Goal: Task Accomplishment & Management: Manage account settings

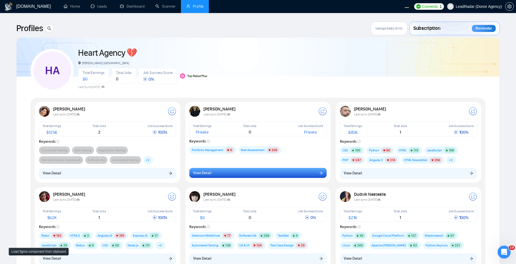
click at [267, 172] on button "View Detail" at bounding box center [257, 173] width 137 height 10
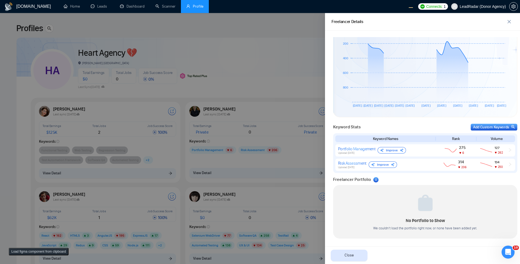
scroll to position [153, 0]
click at [513, 22] on span "close" at bounding box center [509, 21] width 8 height 4
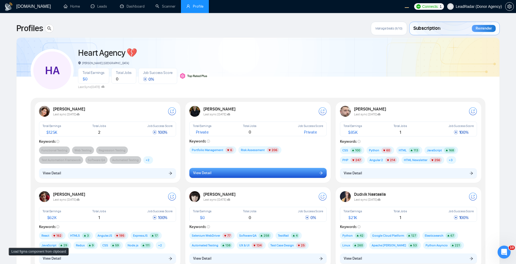
click at [277, 176] on button "View Detail" at bounding box center [257, 173] width 137 height 10
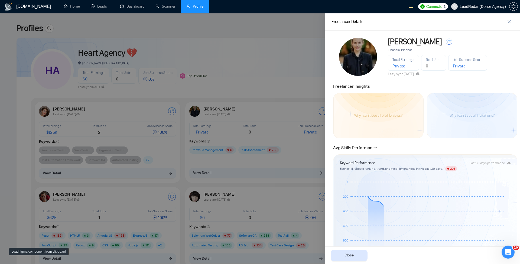
click at [301, 76] on div at bounding box center [260, 138] width 520 height 251
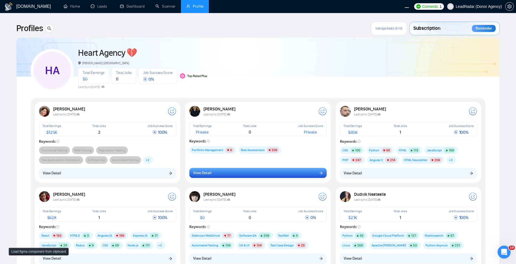
click at [261, 174] on button "View Detail" at bounding box center [257, 173] width 137 height 10
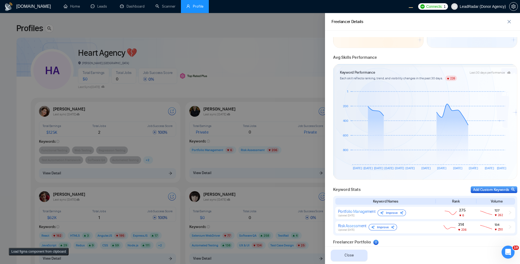
scroll to position [153, 0]
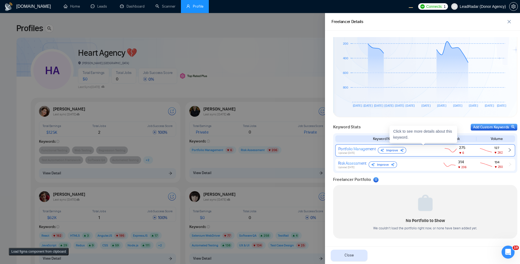
click at [340, 150] on div "Portfolio Management" at bounding box center [356, 148] width 37 height 5
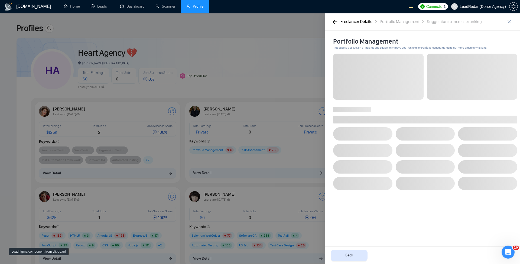
scroll to position [0, 0]
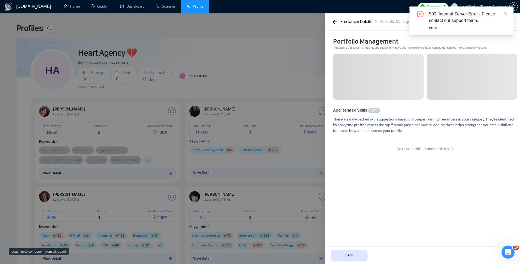
click at [338, 25] on div "Freelancer Details Portfolio Management Suggestion to increase ranking" at bounding box center [422, 22] width 195 height 18
click at [340, 21] on div "Freelancer Details" at bounding box center [356, 21] width 32 height 7
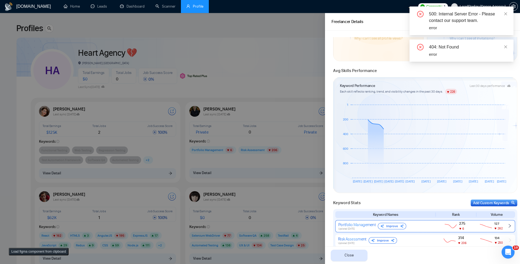
scroll to position [153, 0]
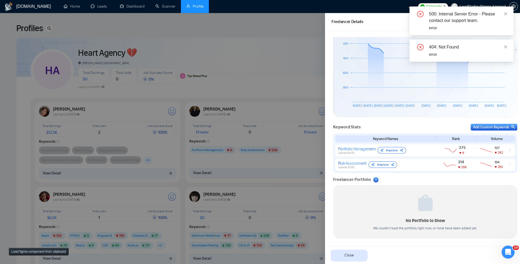
click at [473, 123] on div "Keyword Stats Add Custom Keywords Keyword Names Rank Volume Portfolio Managemen…" at bounding box center [424, 146] width 187 height 52
click at [473, 126] on div "Add Custom Keywords" at bounding box center [494, 127] width 42 height 6
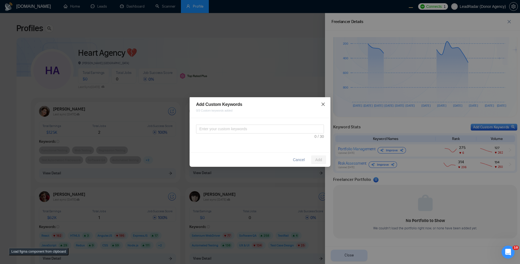
click at [324, 103] on icon "close" at bounding box center [322, 104] width 3 height 3
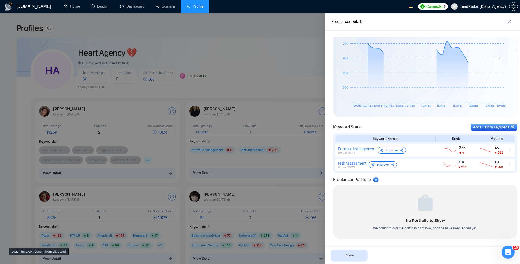
click at [306, 80] on div at bounding box center [260, 138] width 520 height 251
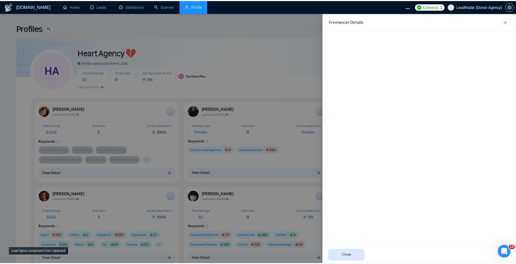
scroll to position [0, 0]
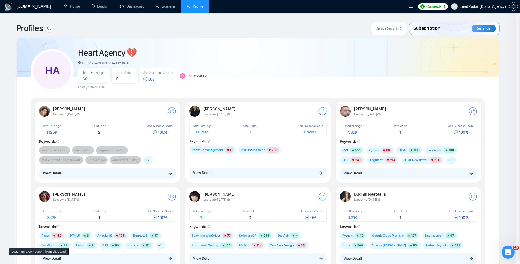
click at [306, 80] on div at bounding box center [260, 138] width 520 height 251
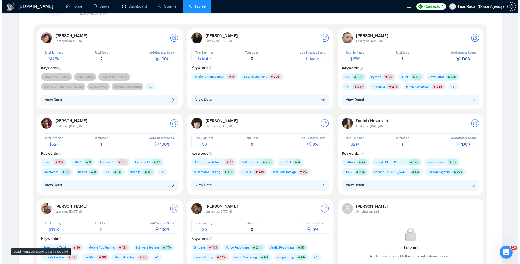
scroll to position [130, 0]
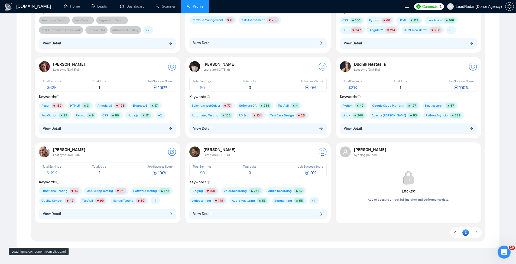
click at [122, 135] on div "Dmitriy Riabinin Last sync 2 days ago Total Earnings $ 62K Total Jobs 1 Job Suc…" at bounding box center [108, 97] width 144 height 79
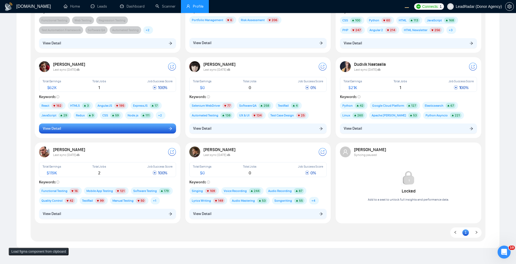
click at [130, 130] on button "View Detail" at bounding box center [107, 128] width 137 height 10
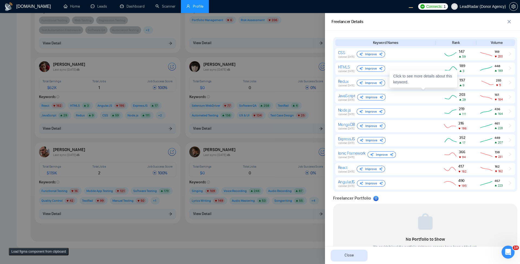
scroll to position [268, 0]
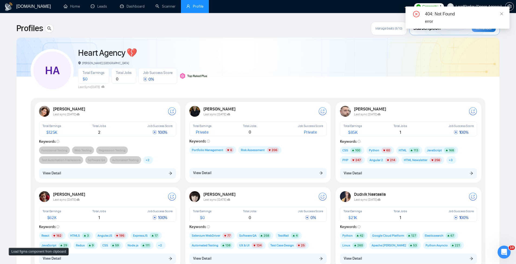
click at [262, 178] on div "Lena Schmidt Last sync 2 days ago Total Earnings Private Total Jobs 0 Job Succe…" at bounding box center [258, 142] width 144 height 78
click at [280, 163] on div "Lena Schmidt Last sync 2 days ago Total Earnings Private Total Jobs 0 Job Succe…" at bounding box center [258, 142] width 144 height 78
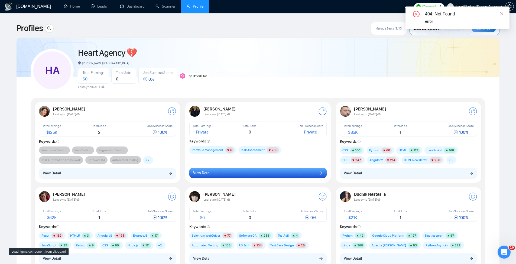
click at [266, 172] on button "View Detail" at bounding box center [257, 173] width 137 height 10
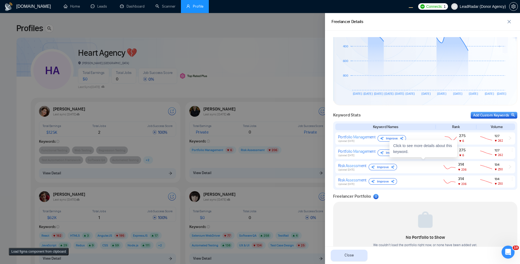
scroll to position [182, 0]
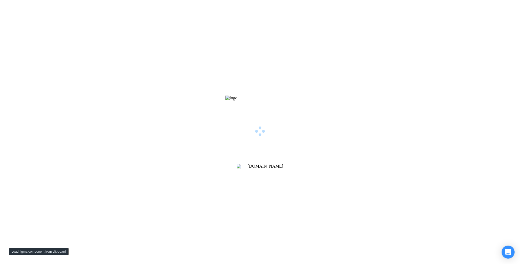
click at [185, 109] on div "[DOMAIN_NAME]" at bounding box center [260, 132] width 520 height 264
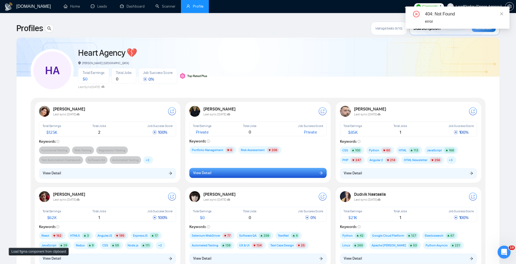
click at [208, 177] on button "View Detail" at bounding box center [257, 173] width 137 height 10
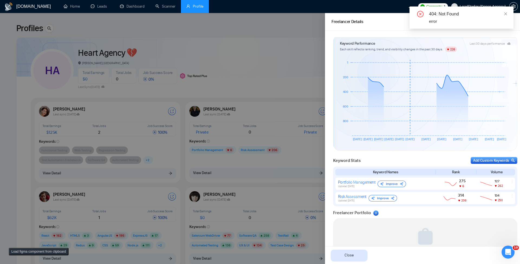
scroll to position [153, 0]
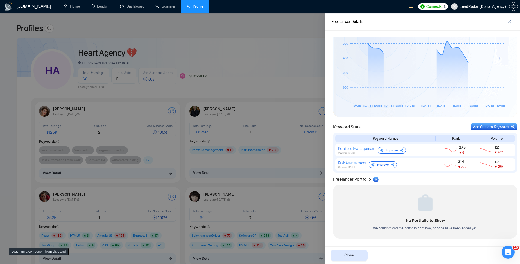
click at [204, 164] on div at bounding box center [260, 138] width 520 height 251
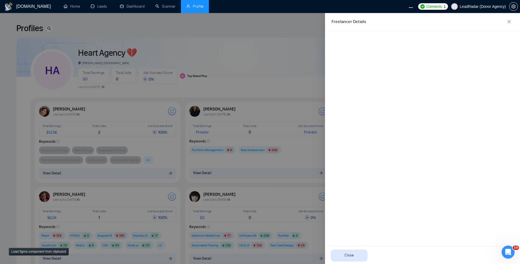
scroll to position [0, 0]
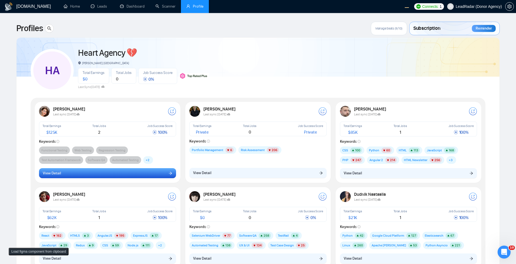
click at [120, 176] on button "View Detail" at bounding box center [107, 173] width 137 height 10
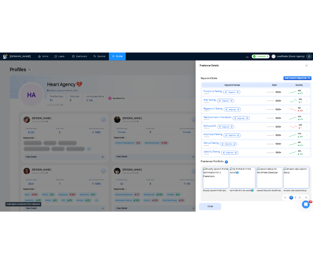
scroll to position [239, 0]
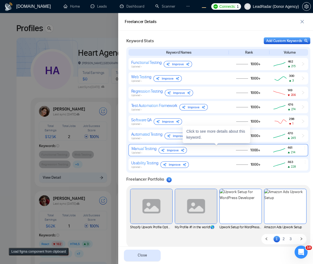
click at [303, 150] on span "ellipsis" at bounding box center [305, 150] width 4 height 9
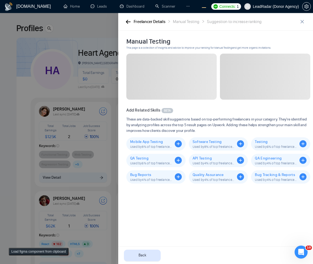
scroll to position [0, 0]
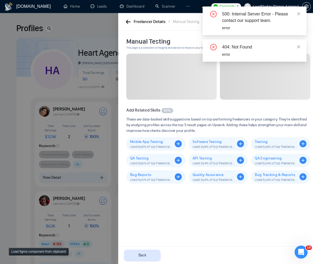
click at [127, 22] on icon "button" at bounding box center [128, 22] width 5 height 4
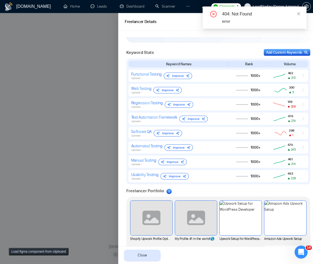
scroll to position [248, 0]
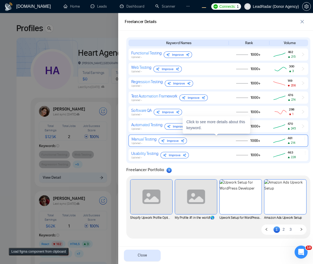
click at [303, 138] on icon "ellipsis" at bounding box center [305, 138] width 4 height 4
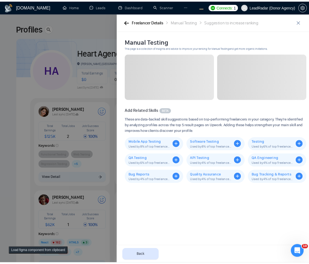
scroll to position [0, 0]
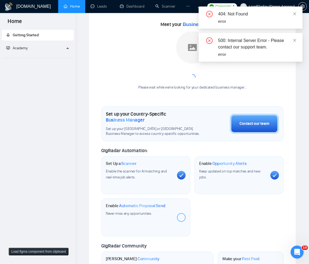
scroll to position [260, 0]
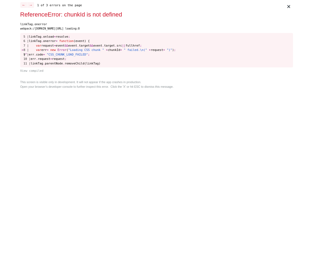
click at [106, 70] on button "View compiled" at bounding box center [156, 71] width 273 height 5
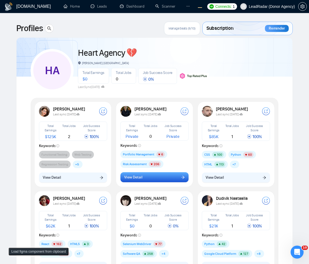
click at [151, 179] on button "View Detail" at bounding box center [154, 177] width 68 height 10
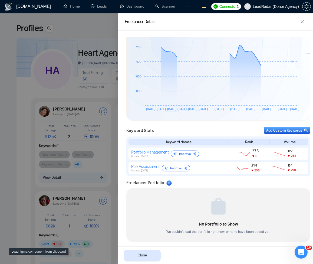
scroll to position [153, 0]
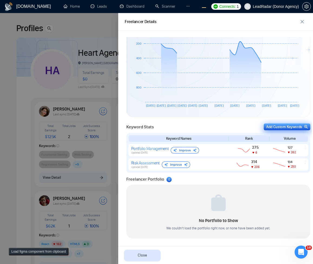
click at [271, 126] on div "Add Custom Keywords" at bounding box center [287, 127] width 42 height 6
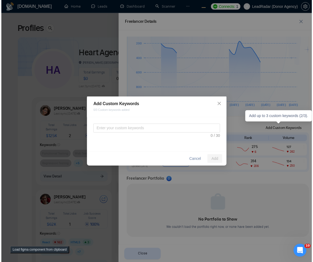
scroll to position [153, 0]
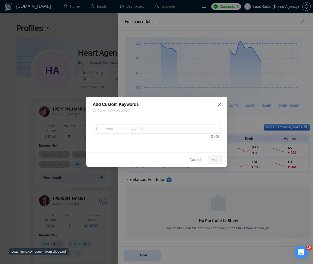
click at [221, 104] on icon "close" at bounding box center [220, 104] width 4 height 4
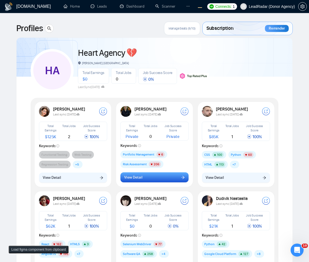
click at [141, 182] on button "View Detail" at bounding box center [154, 177] width 68 height 10
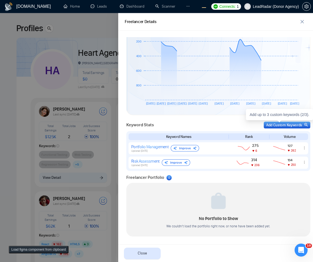
scroll to position [155, 0]
click at [271, 123] on div "Add Custom Keywords" at bounding box center [287, 125] width 42 height 6
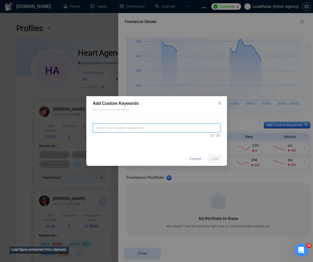
click at [189, 129] on textarea at bounding box center [157, 127] width 128 height 9
type textarea "asdasdasdasdasdasda"
click at [217, 103] on span "Close" at bounding box center [219, 103] width 15 height 15
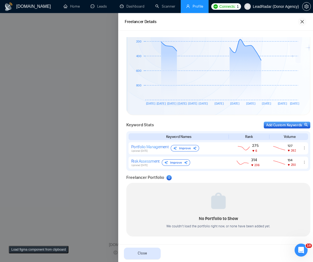
click at [303, 21] on icon "close" at bounding box center [302, 21] width 4 height 4
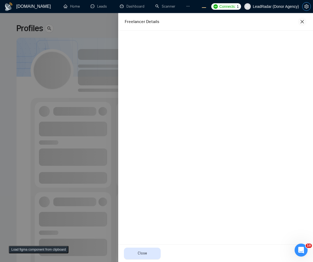
scroll to position [0, 0]
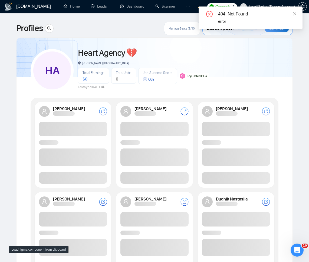
click at [142, 178] on span at bounding box center [154, 178] width 68 height 12
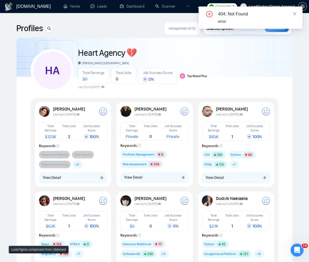
click at [141, 176] on span "View Detail" at bounding box center [133, 177] width 18 height 6
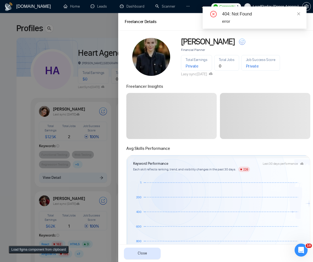
scroll to position [97, 0]
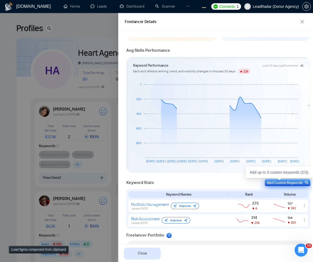
click at [296, 183] on div "Add Custom Keywords" at bounding box center [288, 183] width 42 height 6
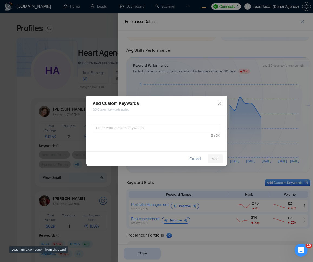
click at [169, 132] on div at bounding box center [157, 130] width 128 height 15
click at [174, 124] on textarea at bounding box center [157, 127] width 128 height 9
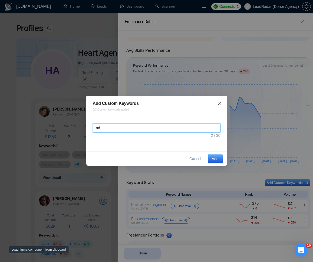
type textarea "ad"
click at [218, 103] on icon "close" at bounding box center [220, 103] width 4 height 4
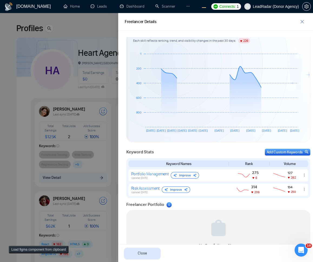
scroll to position [155, 0]
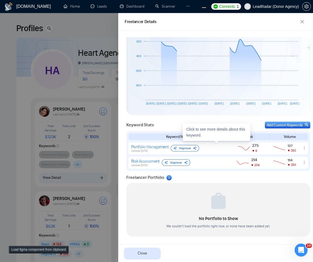
click at [78, 169] on div at bounding box center [156, 137] width 313 height 249
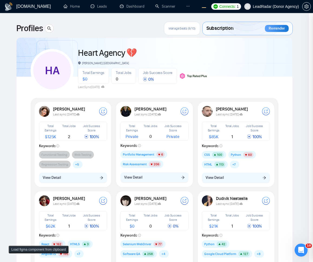
scroll to position [0, 0]
click at [70, 181] on button "View Detail" at bounding box center [73, 177] width 68 height 10
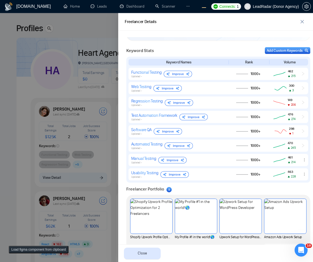
scroll to position [230, 0]
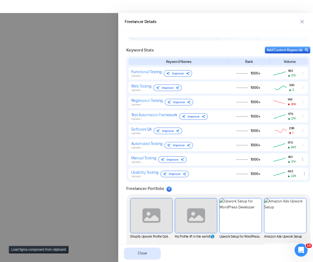
click at [54, 114] on div at bounding box center [156, 137] width 313 height 249
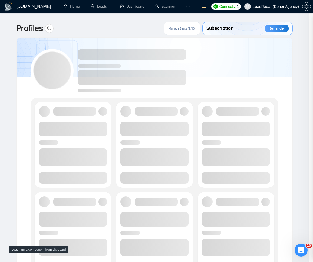
scroll to position [0, 0]
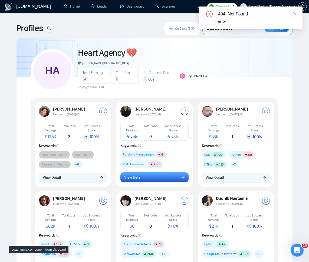
click at [149, 178] on button "View Detail" at bounding box center [154, 177] width 68 height 10
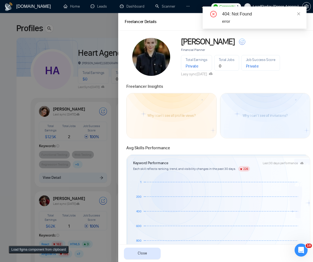
scroll to position [141, 0]
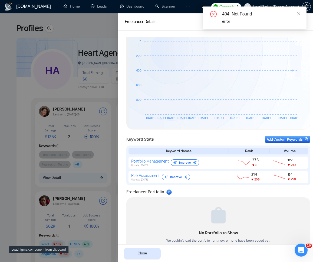
click at [53, 169] on div at bounding box center [156, 137] width 313 height 249
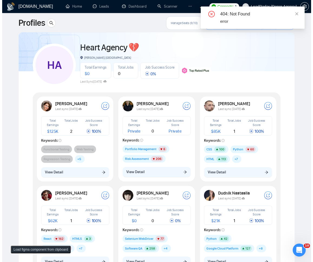
scroll to position [97, 0]
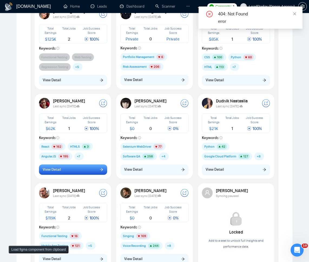
click at [88, 167] on button "View Detail" at bounding box center [73, 169] width 68 height 10
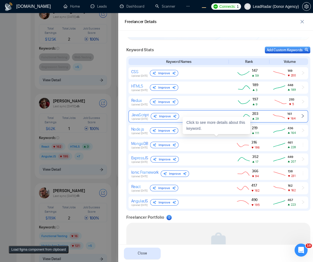
scroll to position [270, 0]
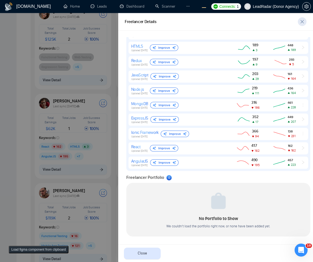
click at [305, 21] on span "close" at bounding box center [302, 21] width 8 height 4
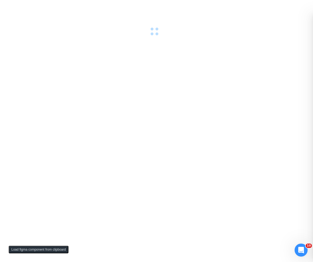
scroll to position [0, 0]
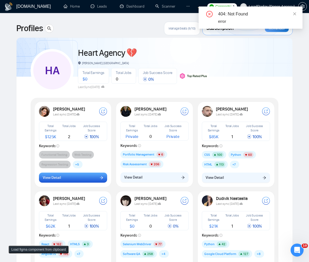
click at [93, 176] on button "View Detail" at bounding box center [73, 177] width 68 height 10
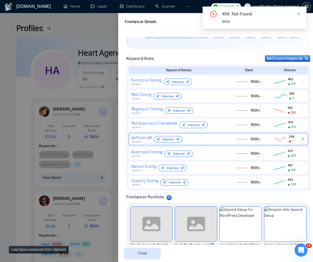
scroll to position [227, 0]
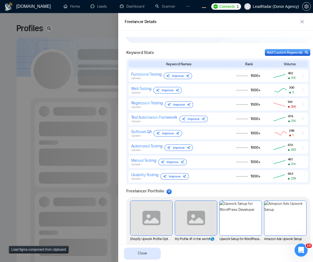
click at [60, 112] on div at bounding box center [156, 137] width 313 height 249
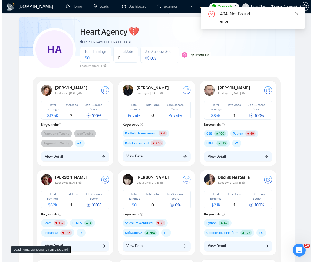
scroll to position [32, 0]
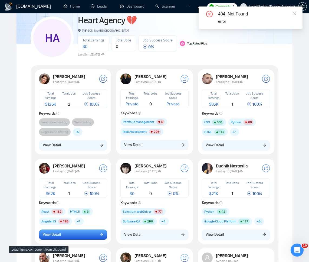
click at [80, 230] on button "View Detail" at bounding box center [73, 234] width 68 height 10
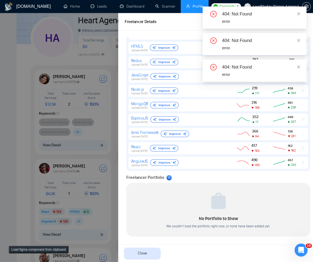
scroll to position [0, 0]
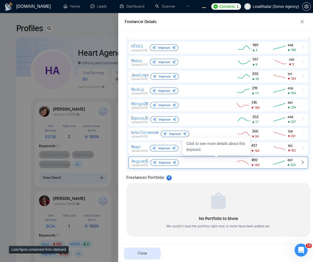
click at [301, 163] on icon "right" at bounding box center [303, 162] width 4 height 4
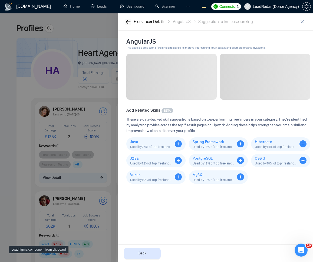
click at [130, 22] on icon "button" at bounding box center [128, 22] width 5 height 4
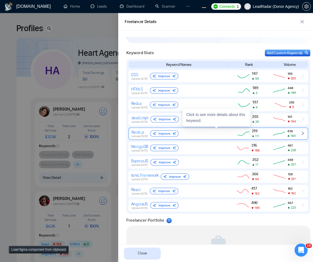
scroll to position [270, 0]
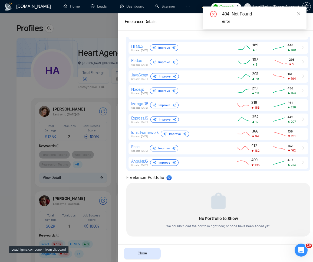
drag, startPoint x: 54, startPoint y: 155, endPoint x: 57, endPoint y: 143, distance: 12.7
click at [52, 155] on div at bounding box center [156, 137] width 313 height 249
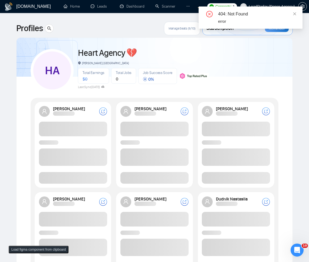
click at [159, 174] on span at bounding box center [154, 178] width 68 height 12
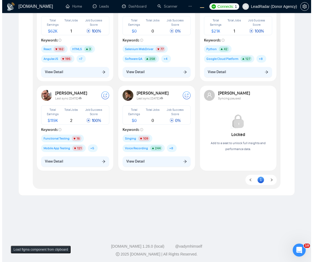
scroll to position [97, 0]
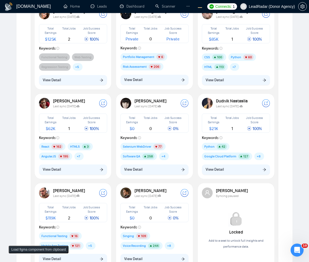
click at [61, 178] on div "[PERSON_NAME] Last sync [DATE] Total Earnings $ 62K Total Jobs 1 Job Success Sc…" at bounding box center [72, 136] width 77 height 86
click at [65, 175] on div "[PERSON_NAME] Last sync [DATE] Total Earnings $ 62K Total Jobs 1 Job Success Sc…" at bounding box center [73, 135] width 75 height 83
click at [71, 170] on button "View Detail" at bounding box center [73, 169] width 68 height 10
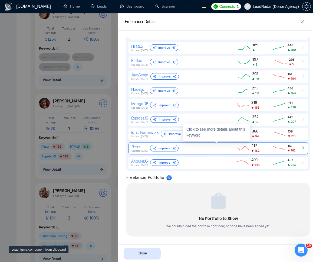
scroll to position [173, 0]
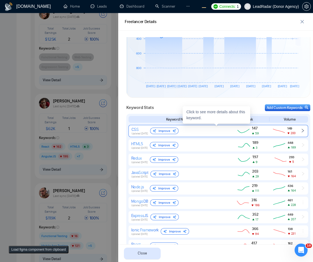
click at [301, 132] on icon "right" at bounding box center [303, 130] width 4 height 4
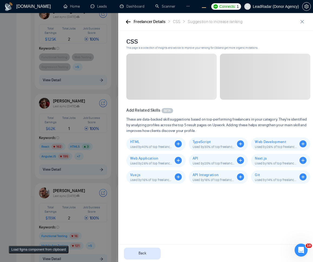
scroll to position [0, 0]
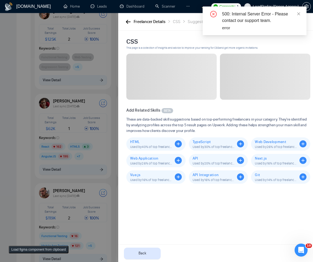
click at [140, 21] on div "Freelancer Details" at bounding box center [150, 21] width 32 height 7
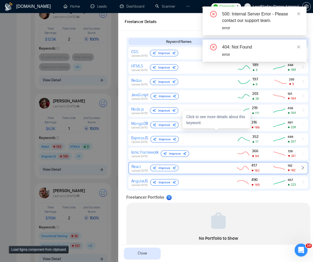
scroll to position [270, 0]
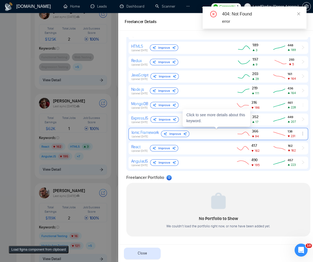
click at [301, 134] on icon "ellipsis" at bounding box center [303, 133] width 4 height 4
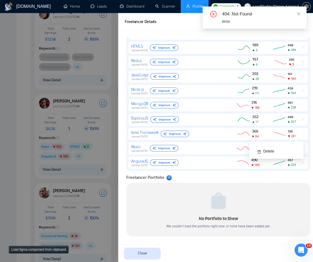
scroll to position [0, 0]
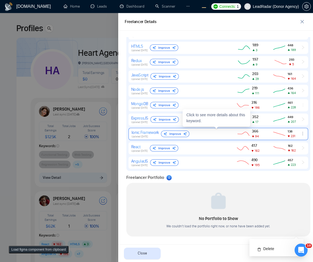
click at [301, 132] on icon "ellipsis" at bounding box center [303, 133] width 4 height 4
click at [301, 134] on icon "ellipsis" at bounding box center [303, 133] width 4 height 4
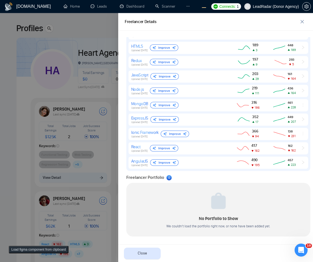
click at [44, 132] on div at bounding box center [156, 137] width 313 height 249
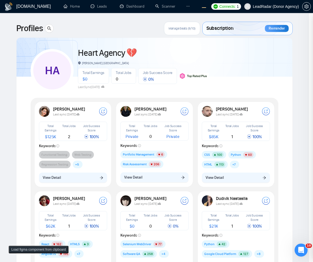
click at [45, 130] on div at bounding box center [156, 137] width 313 height 249
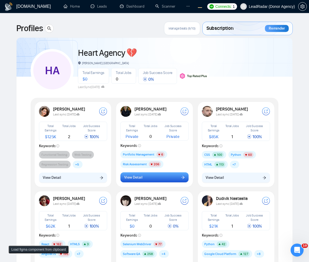
click at [163, 172] on button "View Detail" at bounding box center [154, 177] width 68 height 10
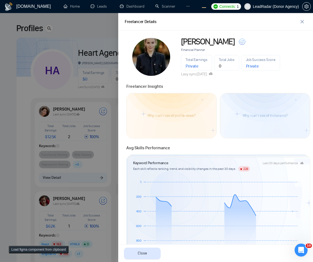
click at [56, 43] on div at bounding box center [156, 137] width 313 height 249
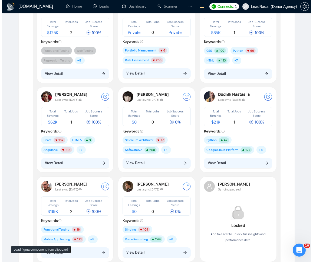
scroll to position [162, 0]
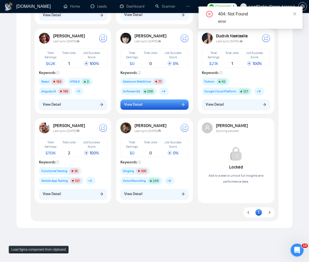
click at [144, 106] on button "View Detail" at bounding box center [154, 104] width 68 height 10
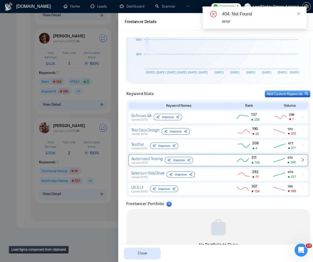
scroll to position [213, 0]
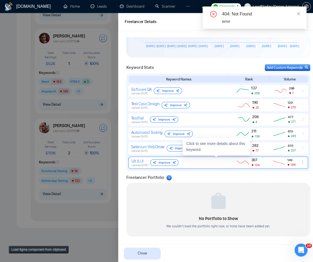
click at [301, 163] on icon "ellipsis" at bounding box center [303, 162] width 4 height 4
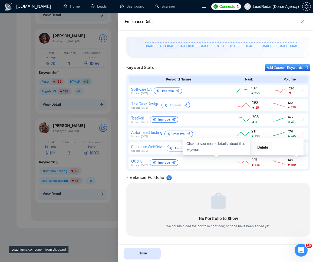
click at [262, 148] on span "Delete" at bounding box center [262, 147] width 11 height 6
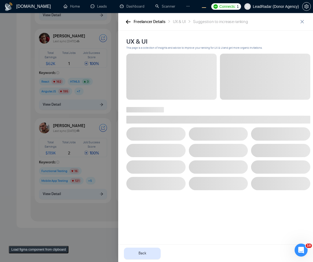
scroll to position [0, 0]
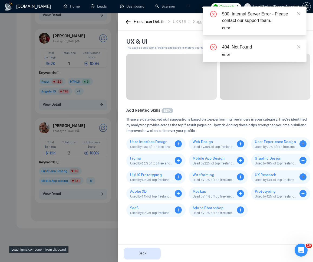
click at [74, 163] on div at bounding box center [156, 137] width 313 height 249
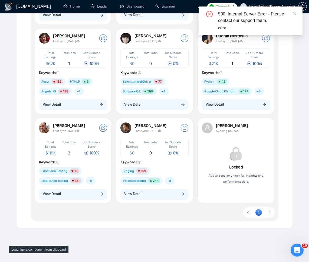
click at [54, 99] on div "[PERSON_NAME] Last sync [DATE] Total Earnings $ 62K Total Jobs 1 Job Success Sc…" at bounding box center [73, 70] width 75 height 83
click at [52, 105] on span "View Detail" at bounding box center [52, 104] width 18 height 6
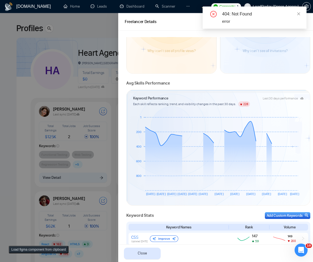
click at [68, 166] on div at bounding box center [156, 137] width 313 height 249
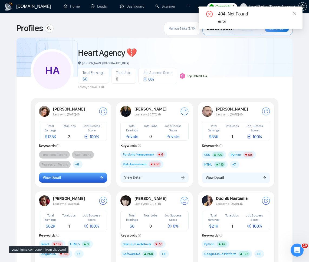
click at [82, 179] on button "View Detail" at bounding box center [73, 177] width 68 height 10
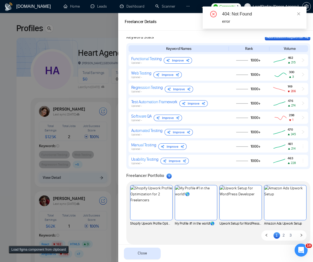
scroll to position [251, 0]
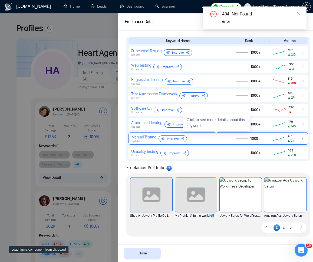
click at [301, 140] on icon "ellipsis" at bounding box center [303, 138] width 4 height 4
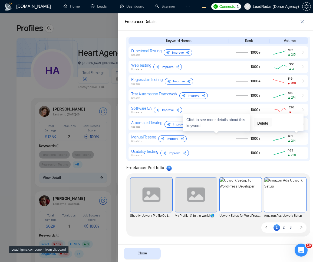
click at [267, 122] on span "Delete" at bounding box center [262, 123] width 11 height 6
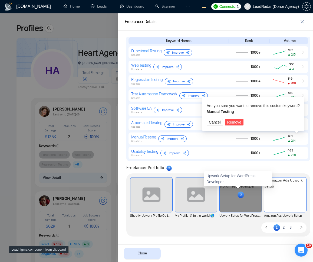
click at [241, 184] on div "Upwork Setup for WordPress Developer" at bounding box center [238, 178] width 68 height 15
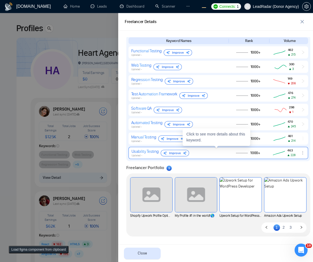
click at [301, 152] on icon "ellipsis" at bounding box center [303, 152] width 4 height 4
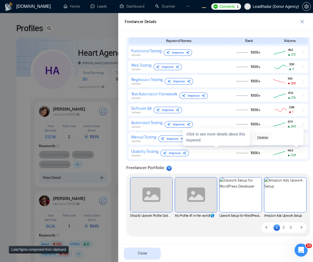
click at [256, 138] on button "Delete" at bounding box center [263, 136] width 18 height 9
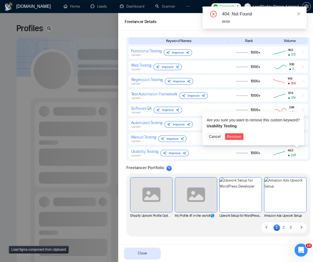
click at [44, 154] on div at bounding box center [156, 137] width 313 height 249
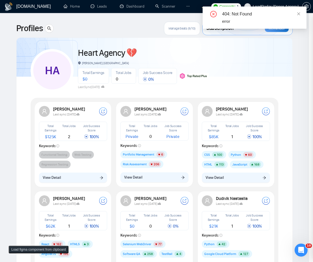
scroll to position [0, 0]
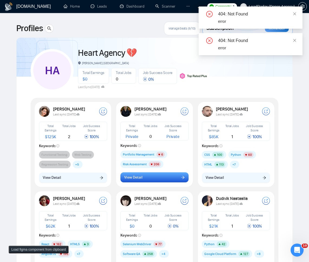
click at [147, 176] on button "View Detail" at bounding box center [154, 177] width 68 height 10
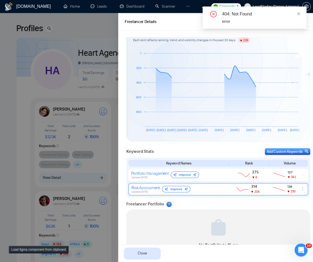
scroll to position [155, 0]
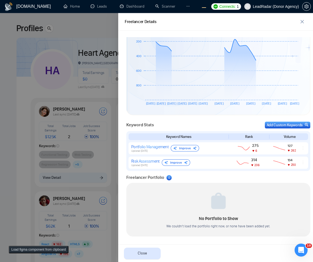
click at [95, 149] on div at bounding box center [156, 137] width 313 height 249
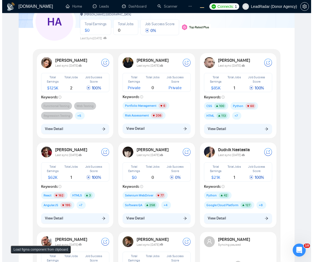
scroll to position [97, 0]
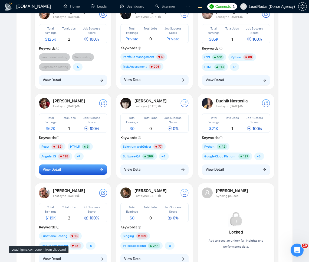
click at [89, 169] on button "View Detail" at bounding box center [73, 169] width 68 height 10
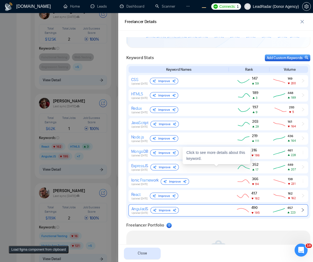
scroll to position [260, 0]
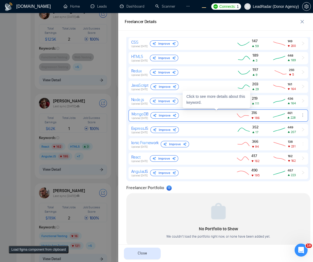
click at [301, 116] on icon "ellipsis" at bounding box center [303, 115] width 4 height 4
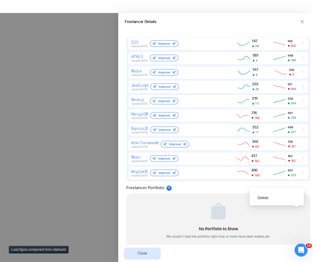
scroll to position [0, 0]
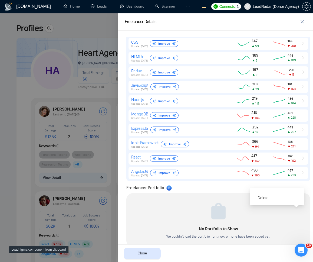
click at [54, 48] on div at bounding box center [156, 137] width 313 height 249
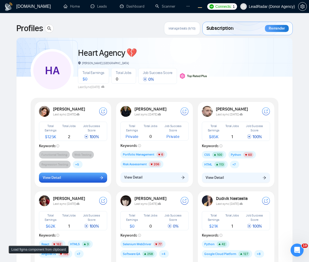
click at [90, 179] on button "View Detail" at bounding box center [73, 177] width 68 height 10
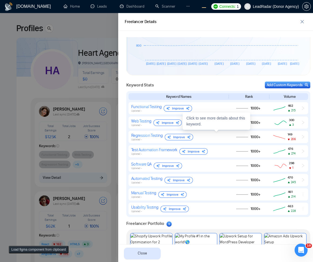
scroll to position [251, 0]
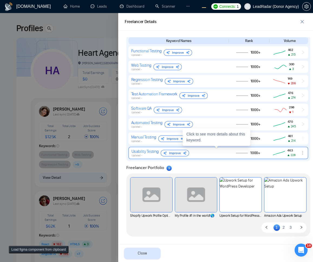
click at [301, 152] on icon "ellipsis" at bounding box center [303, 152] width 4 height 4
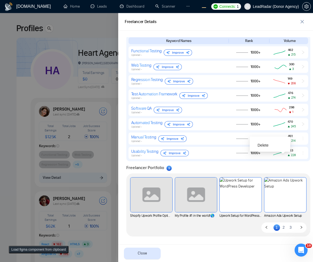
click at [301, 168] on div "Freelancer Portfolio 9" at bounding box center [218, 167] width 184 height 6
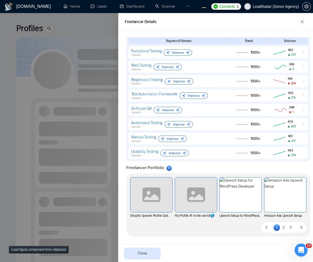
click at [79, 38] on div at bounding box center [156, 137] width 313 height 249
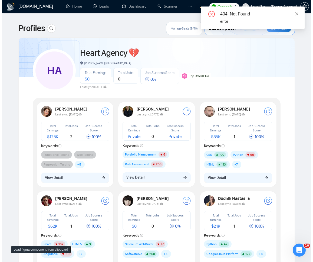
scroll to position [65, 0]
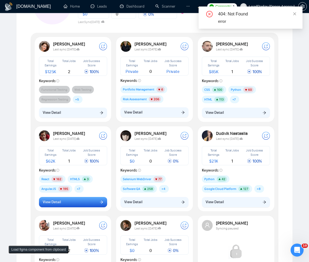
click at [68, 197] on button "View Detail" at bounding box center [73, 202] width 68 height 10
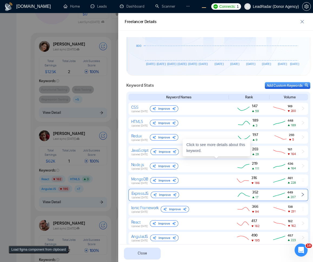
scroll to position [197, 0]
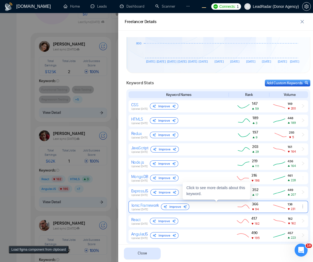
click at [301, 206] on icon "ellipsis" at bounding box center [303, 206] width 4 height 4
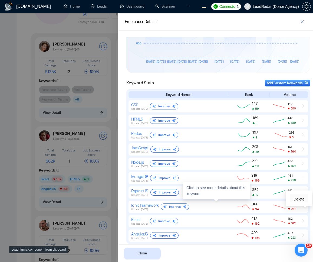
click at [298, 196] on span "Delete" at bounding box center [299, 199] width 11 height 6
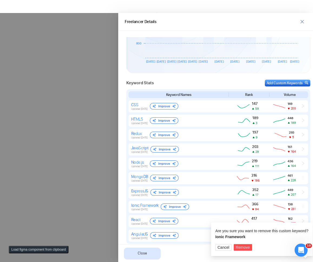
scroll to position [0, 0]
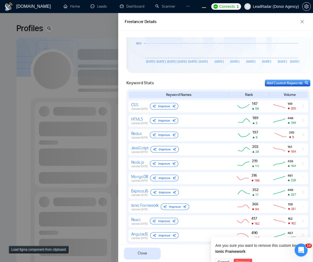
click at [80, 84] on div at bounding box center [156, 137] width 313 height 249
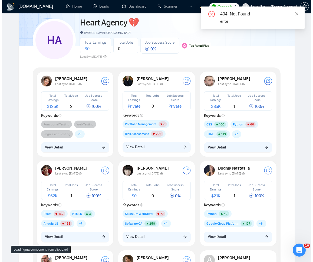
scroll to position [65, 0]
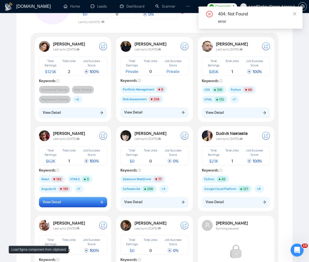
click at [72, 206] on button "View Detail" at bounding box center [73, 202] width 68 height 10
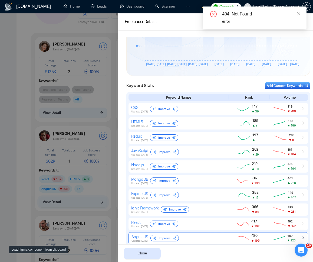
scroll to position [270, 0]
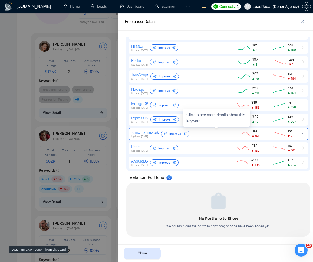
click at [301, 136] on div at bounding box center [304, 133] width 7 height 5
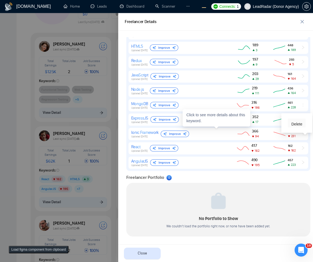
click at [296, 121] on span "Delete" at bounding box center [296, 124] width 11 height 6
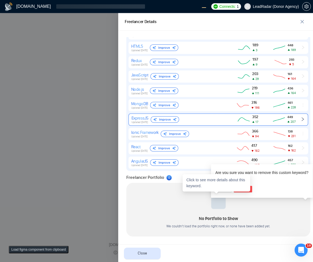
scroll to position [0, 0]
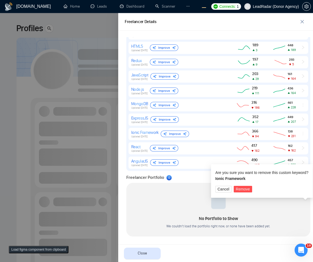
click at [68, 181] on div at bounding box center [156, 137] width 313 height 249
